Goal: Information Seeking & Learning: Find specific page/section

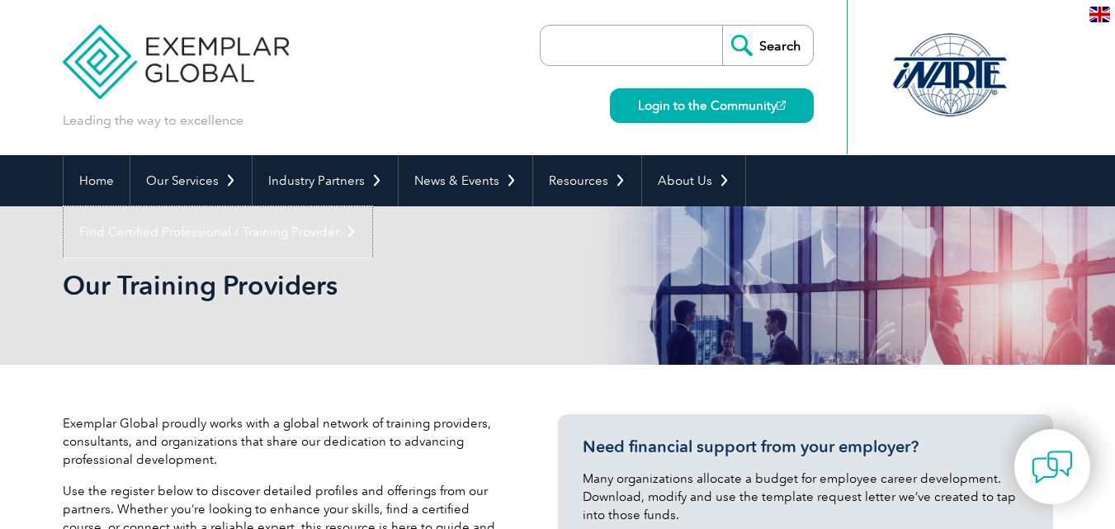
click at [372, 206] on link "Find Certified Professional / Training Provider" at bounding box center [218, 231] width 309 height 51
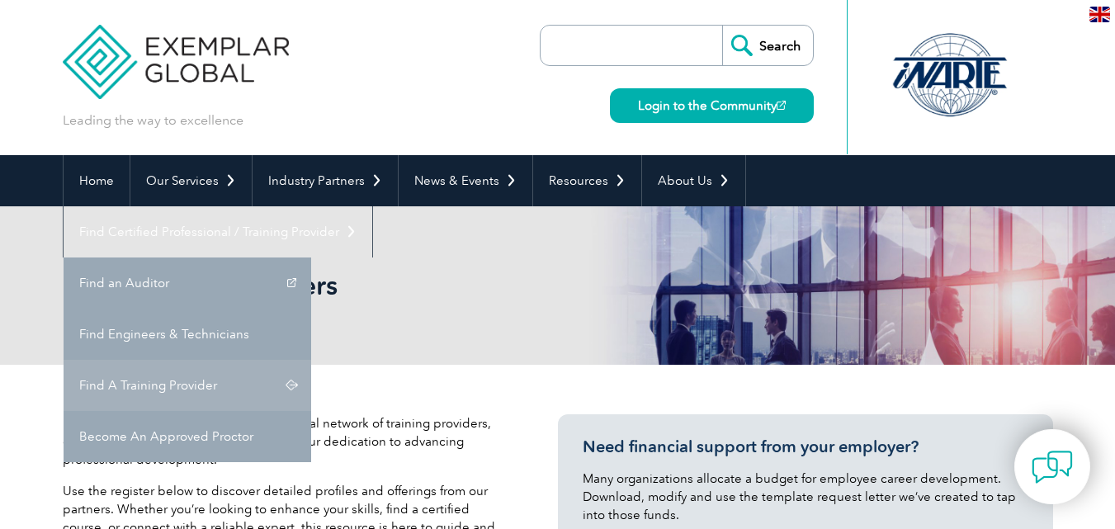
click at [311, 360] on link "Find A Training Provider" at bounding box center [188, 385] width 248 height 51
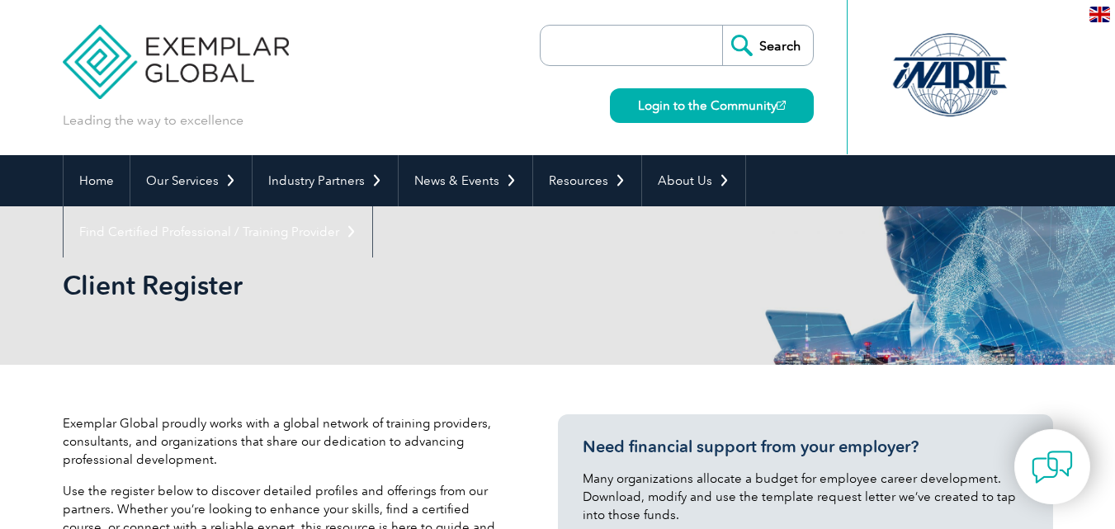
scroll to position [330, 0]
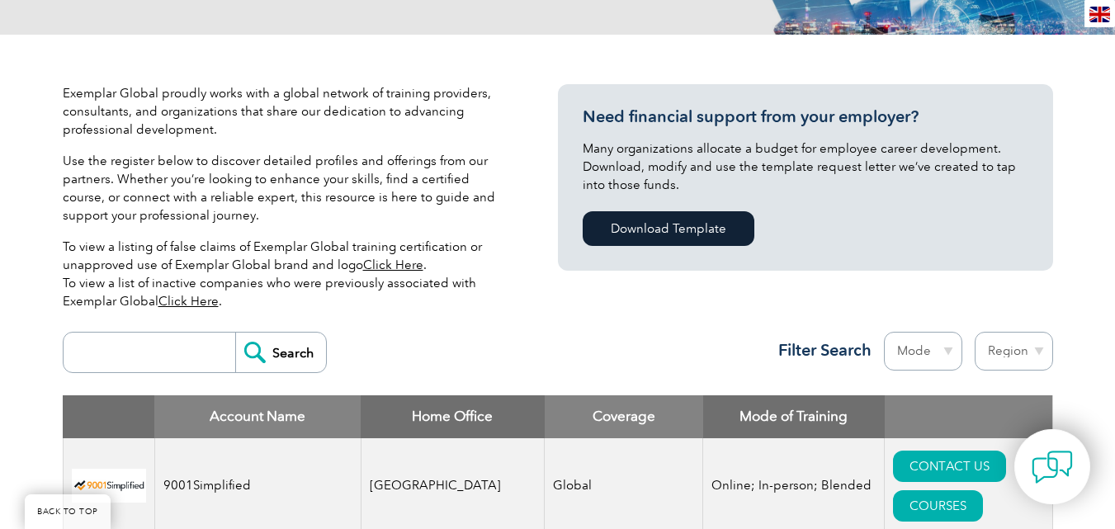
click at [147, 349] on input "search" at bounding box center [153, 353] width 163 height 40
type input "royal"
click at [235, 333] on input "Search" at bounding box center [280, 353] width 91 height 40
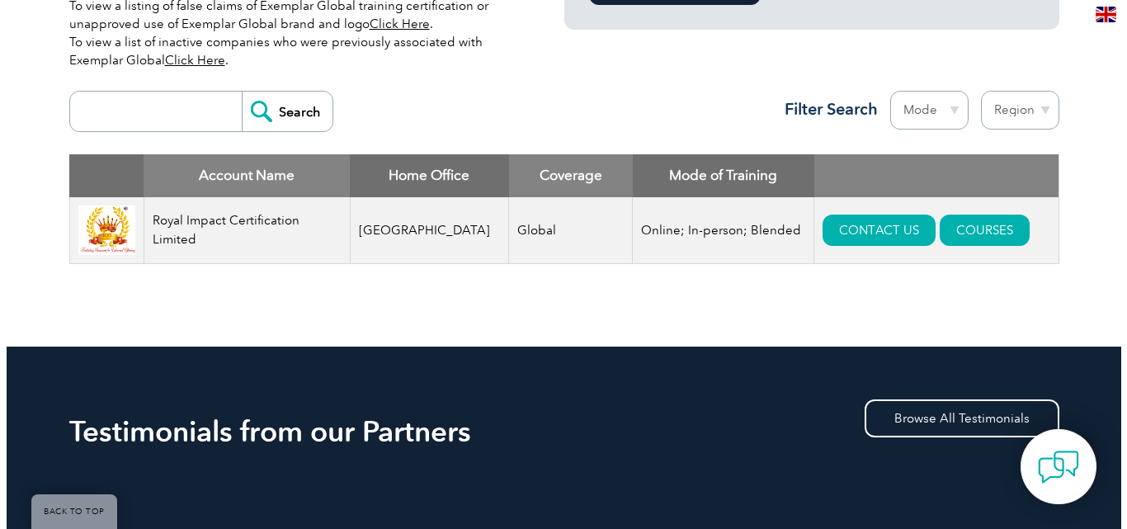
scroll to position [578, 0]
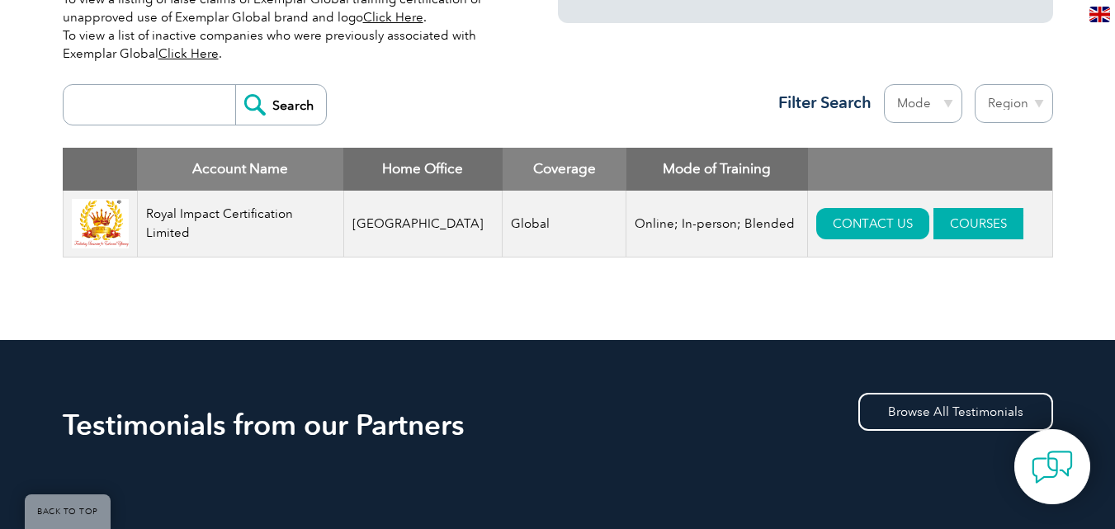
click at [955, 218] on link "COURSES" at bounding box center [978, 223] width 90 height 31
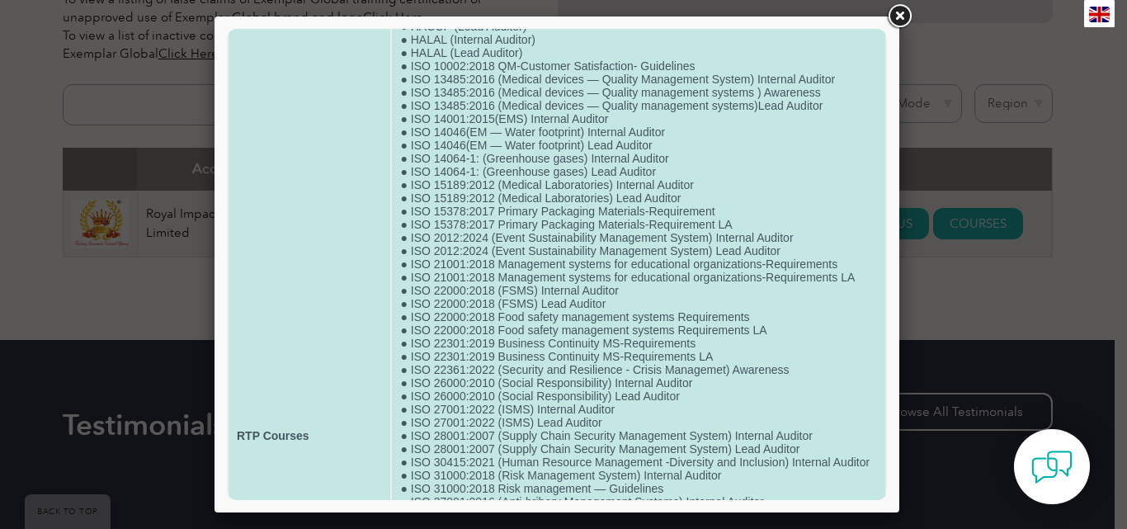
scroll to position [165, 0]
